Goal: Browse casually: Explore the website without a specific task or goal

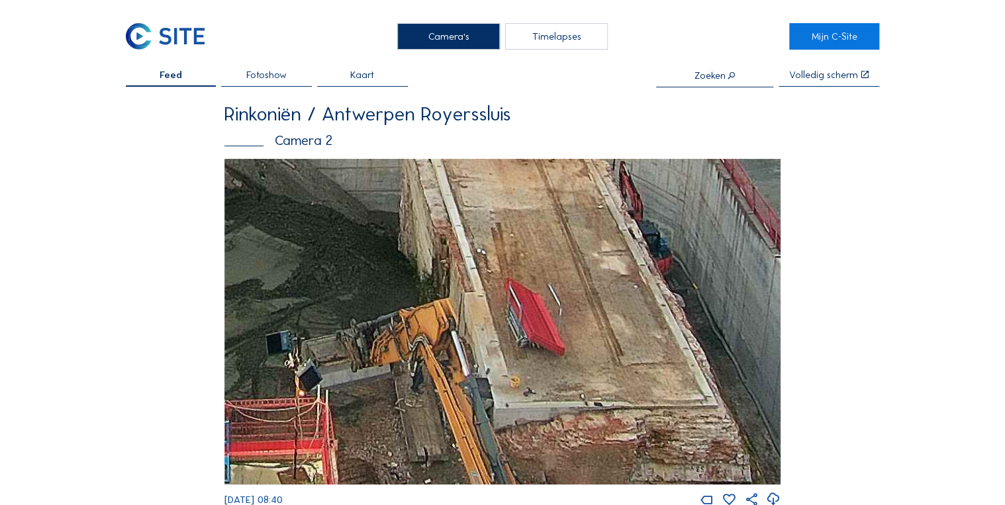
drag, startPoint x: 595, startPoint y: 405, endPoint x: 521, endPoint y: 344, distance: 96.0
click at [521, 344] on img at bounding box center [503, 322] width 556 height 326
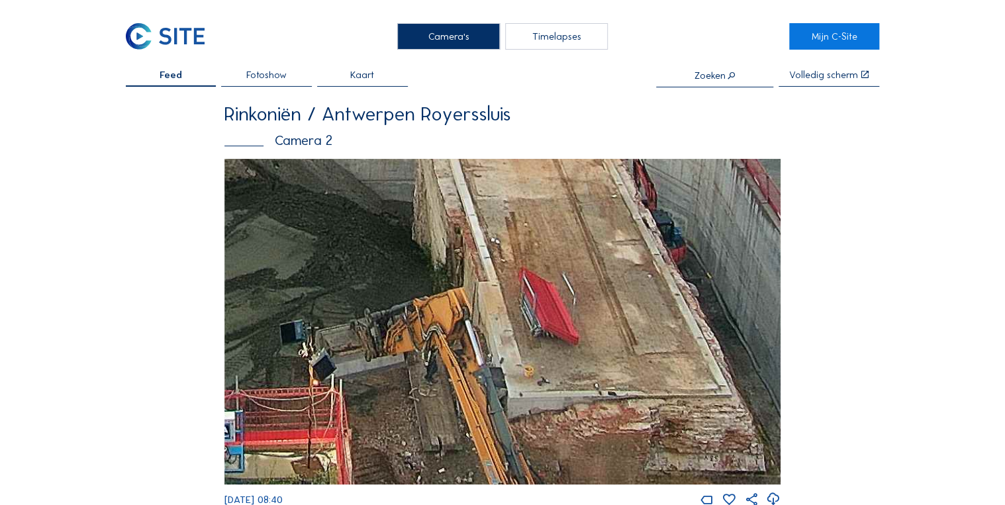
drag, startPoint x: 521, startPoint y: 347, endPoint x: 542, endPoint y: 258, distance: 92.0
click at [542, 258] on img at bounding box center [503, 322] width 556 height 326
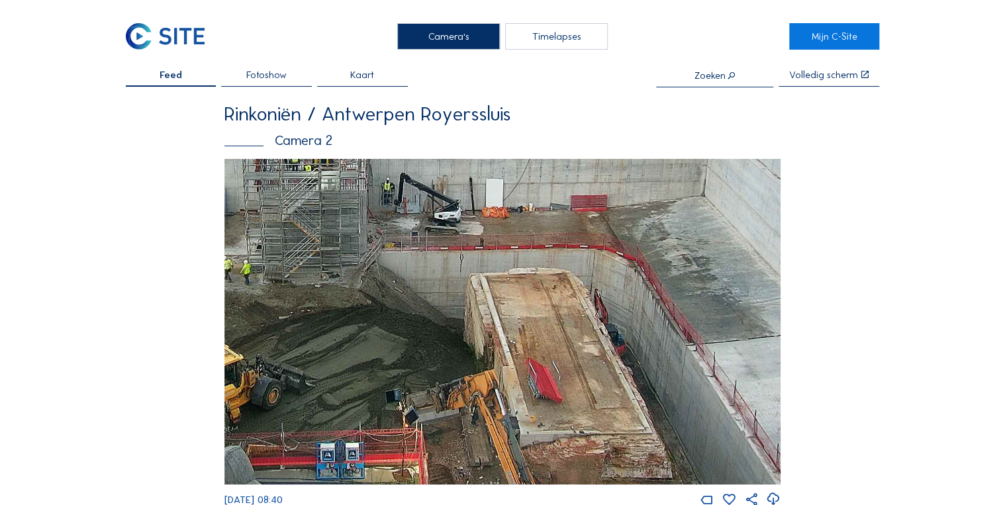
drag, startPoint x: 573, startPoint y: 336, endPoint x: 586, endPoint y: 296, distance: 42.3
click at [586, 296] on img at bounding box center [503, 322] width 556 height 326
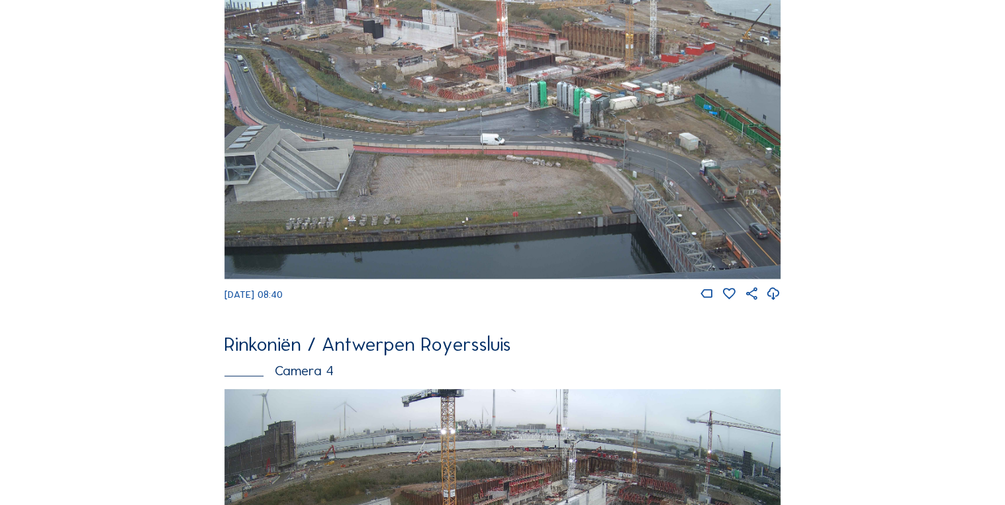
scroll to position [1806, 0]
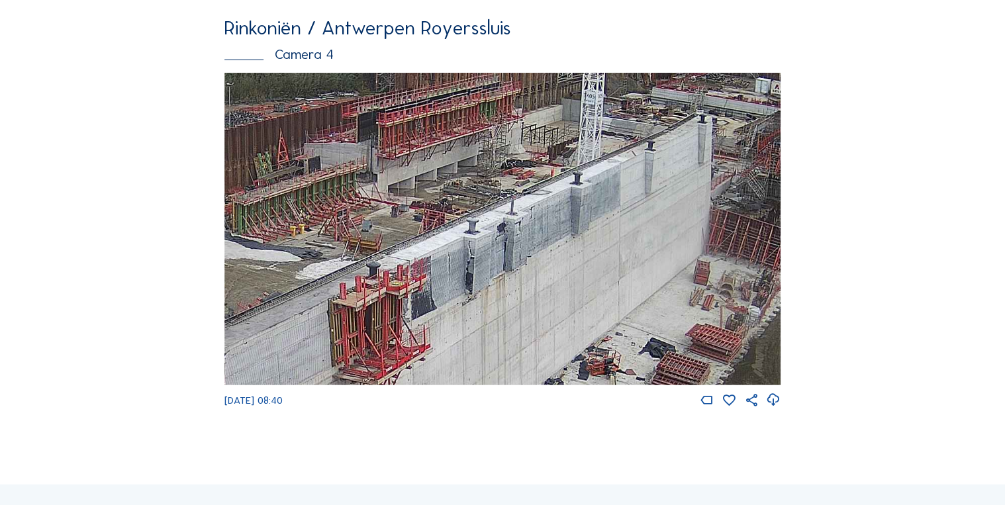
drag, startPoint x: 535, startPoint y: 228, endPoint x: 274, endPoint y: 331, distance: 280.7
click at [274, 352] on img at bounding box center [503, 229] width 556 height 313
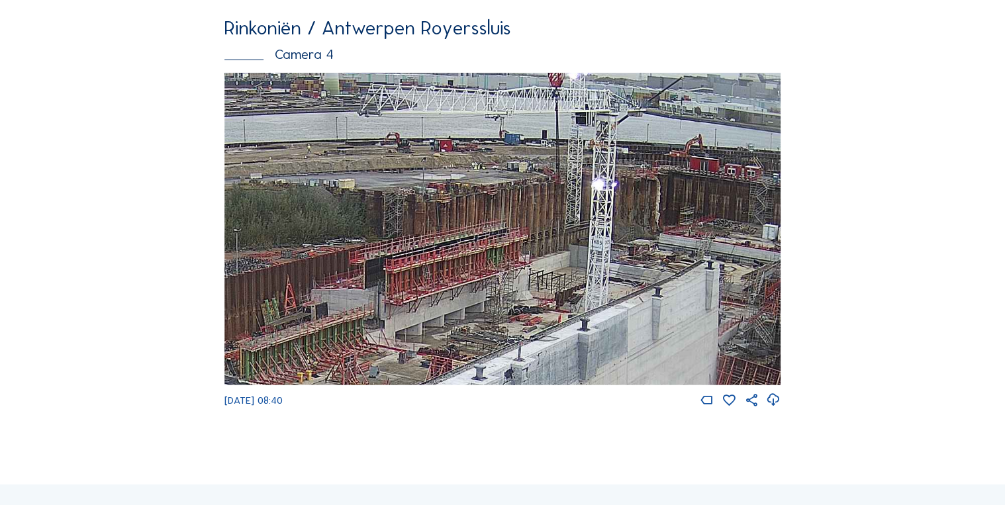
drag, startPoint x: 368, startPoint y: 241, endPoint x: 438, endPoint y: 327, distance: 111.1
click at [373, 378] on img at bounding box center [503, 229] width 556 height 313
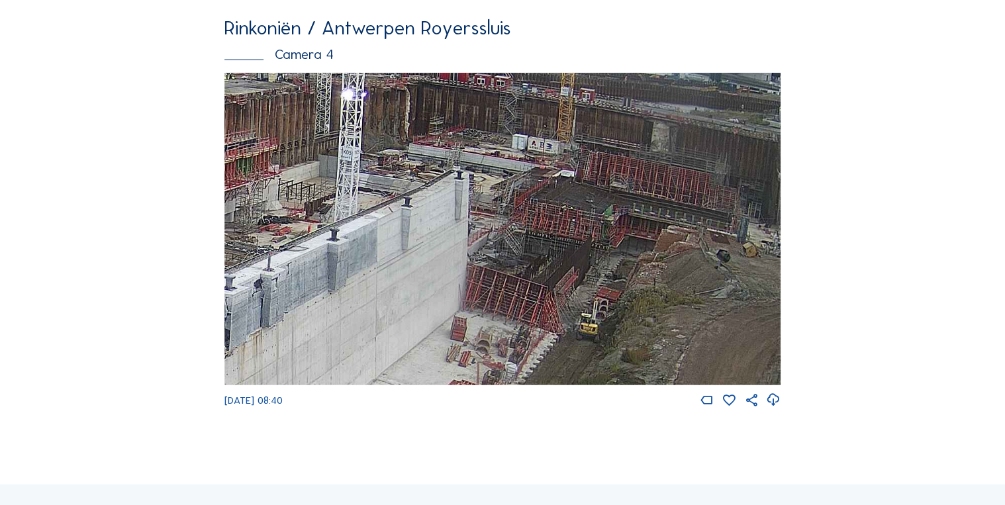
drag, startPoint x: 464, startPoint y: 305, endPoint x: 342, endPoint y: 193, distance: 165.0
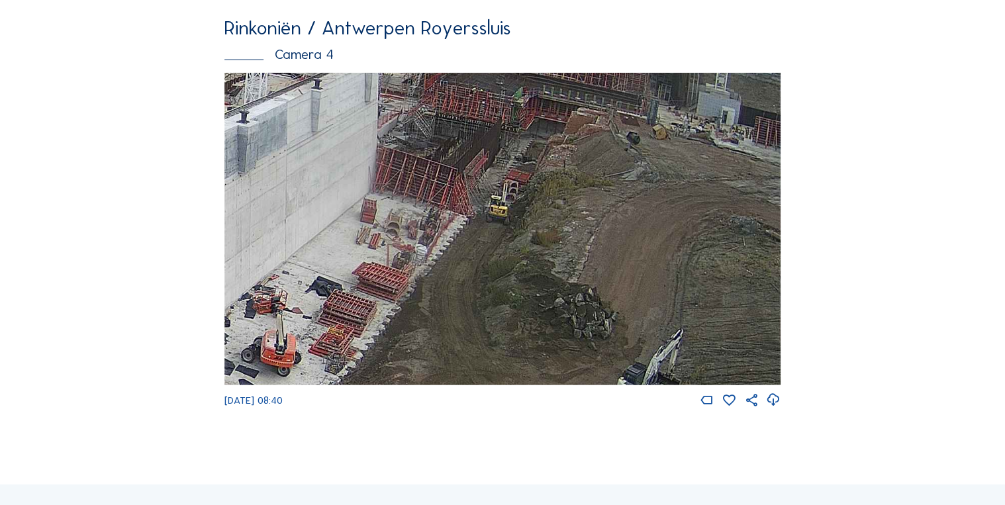
drag, startPoint x: 574, startPoint y: 241, endPoint x: 495, endPoint y: 126, distance: 139.6
click at [495, 127] on img at bounding box center [503, 229] width 556 height 313
drag, startPoint x: 450, startPoint y: 299, endPoint x: 568, endPoint y: 171, distance: 174.4
click at [563, 174] on img at bounding box center [503, 229] width 556 height 313
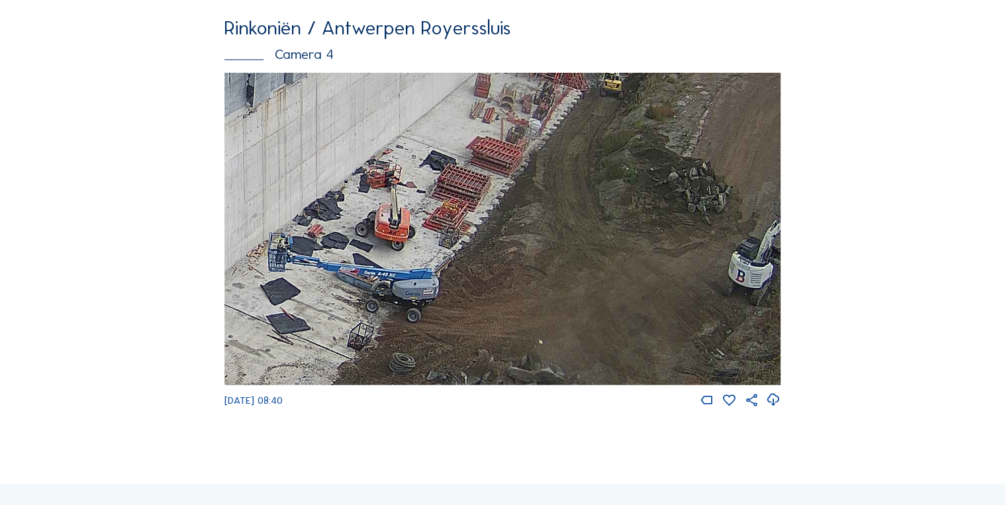
drag, startPoint x: 433, startPoint y: 256, endPoint x: 558, endPoint y: 178, distance: 148.5
click at [547, 189] on img at bounding box center [503, 229] width 556 height 313
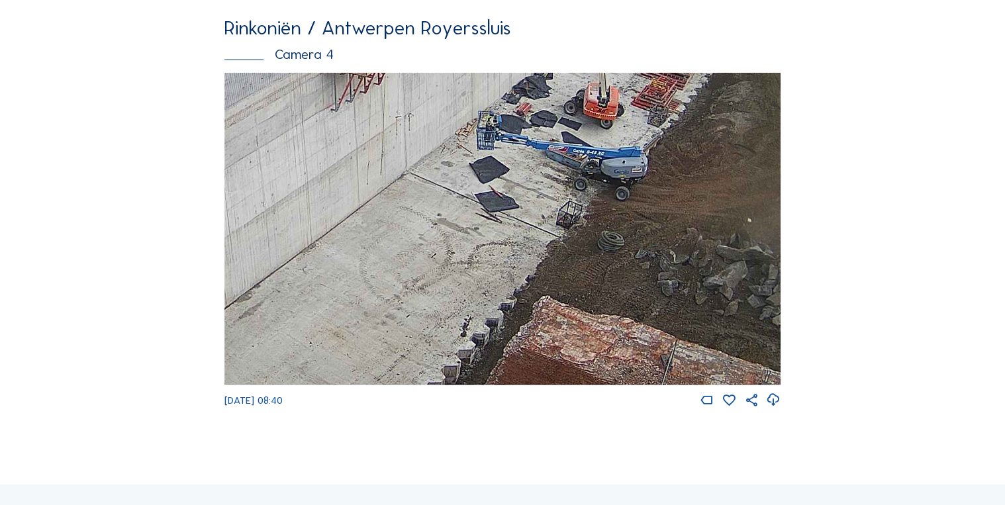
drag, startPoint x: 554, startPoint y: 188, endPoint x: 583, endPoint y: 204, distance: 33.2
click at [621, 148] on img at bounding box center [503, 229] width 556 height 313
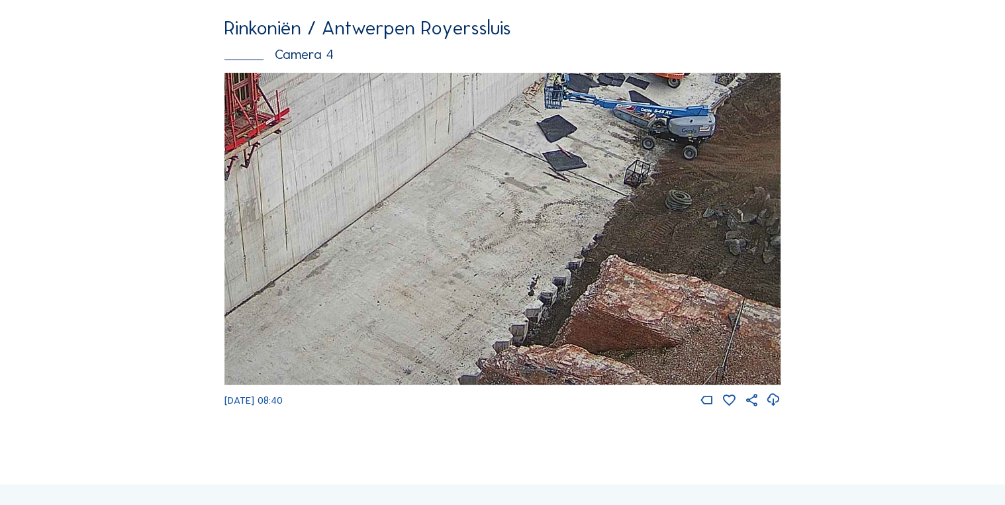
drag, startPoint x: 548, startPoint y: 233, endPoint x: 625, endPoint y: 181, distance: 92.4
click at [597, 197] on img at bounding box center [503, 229] width 556 height 313
